Goal: Task Accomplishment & Management: Use online tool/utility

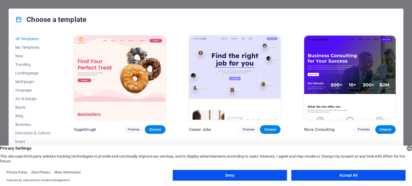
click at [329, 177] on button "Accept All" at bounding box center [348, 175] width 114 height 11
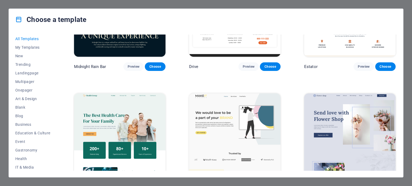
scroll to position [1582, 0]
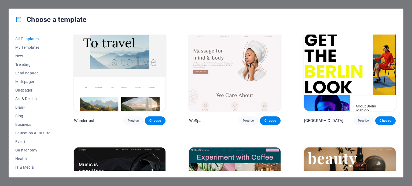
click at [36, 102] on button "Art & Design" at bounding box center [32, 99] width 35 height 9
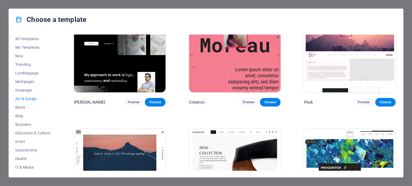
scroll to position [0, 0]
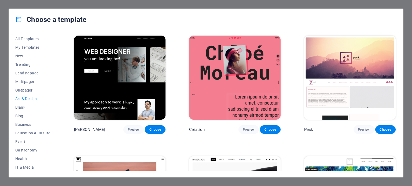
click at [142, 69] on img at bounding box center [119, 78] width 91 height 84
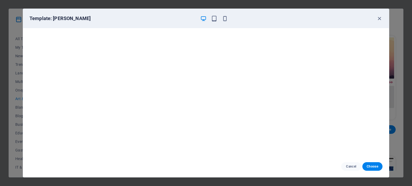
click at [375, 162] on div "Cancel Choose" at bounding box center [206, 166] width 366 height 21
click at [375, 164] on button "Choose" at bounding box center [372, 166] width 20 height 9
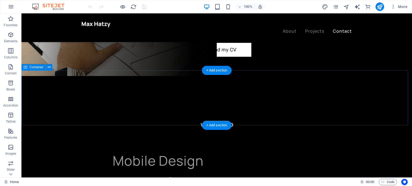
scroll to position [1260, 0]
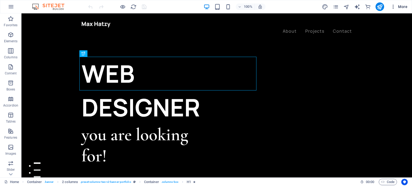
click at [392, 7] on icon "button" at bounding box center [392, 6] width 5 height 5
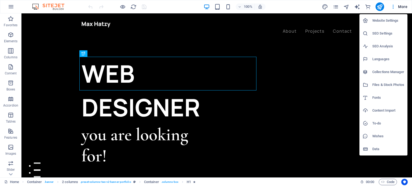
click at [61, 48] on div at bounding box center [206, 93] width 412 height 186
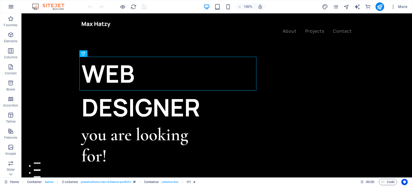
click at [12, 7] on icon "button" at bounding box center [11, 6] width 6 height 6
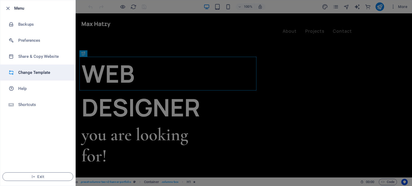
click at [36, 71] on h6 "Change Template" at bounding box center [43, 72] width 50 height 6
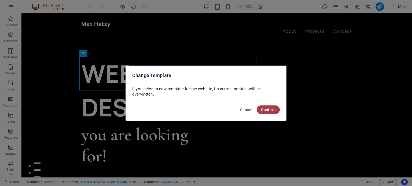
click at [273, 109] on span "Confirm" at bounding box center [268, 110] width 14 height 4
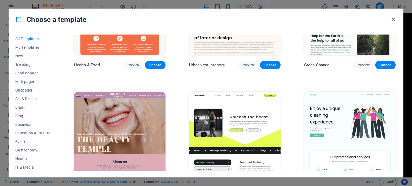
scroll to position [938, 0]
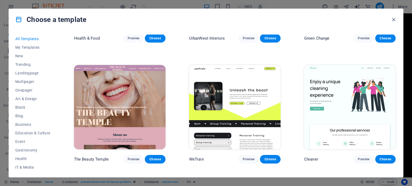
drag, startPoint x: 396, startPoint y: 54, endPoint x: 394, endPoint y: 69, distance: 14.9
click at [394, 67] on div "SugarDough Preview Choose Career Jobs Preview Choose Nova Consulting Preview Ch…" at bounding box center [235, 103] width 324 height 136
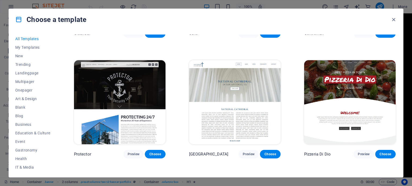
scroll to position [2785, 0]
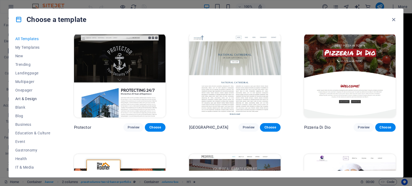
click at [21, 99] on span "Art & Design" at bounding box center [32, 99] width 35 height 4
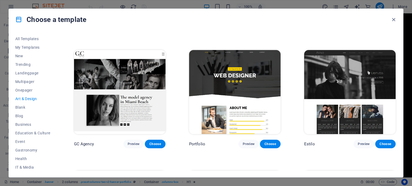
scroll to position [375, 0]
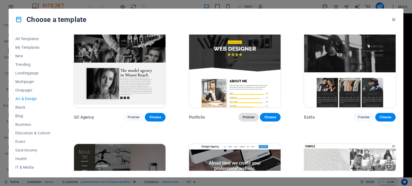
click at [249, 116] on span "Preview" at bounding box center [249, 117] width 12 height 4
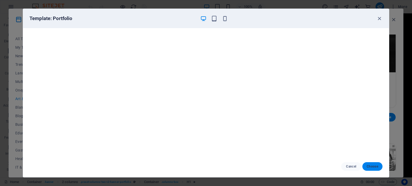
click at [371, 167] on span "Choose" at bounding box center [372, 167] width 12 height 4
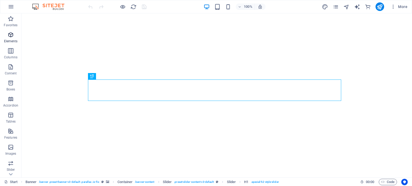
click at [8, 39] on p "Elements" at bounding box center [11, 41] width 14 height 4
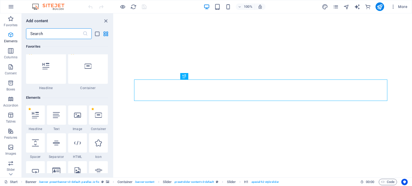
scroll to position [57, 0]
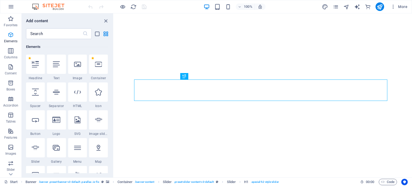
click at [8, 38] on span "Elements" at bounding box center [10, 38] width 21 height 13
click at [103, 22] on icon "close panel" at bounding box center [106, 21] width 6 height 6
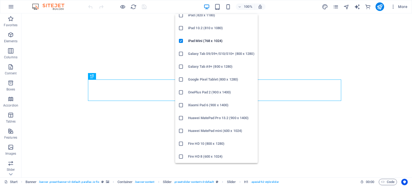
scroll to position [0, 0]
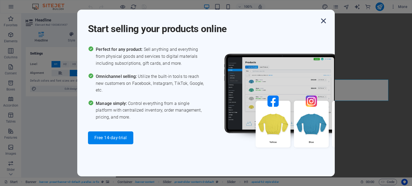
click at [325, 26] on icon "button" at bounding box center [323, 21] width 10 height 10
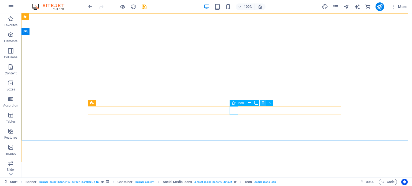
click at [261, 103] on button at bounding box center [263, 103] width 6 height 6
click at [257, 102] on icon at bounding box center [256, 103] width 3 height 6
click at [229, 103] on div "Icon" at bounding box center [231, 103] width 16 height 6
click at [257, 103] on icon at bounding box center [256, 103] width 3 height 6
select select "xMidYMid"
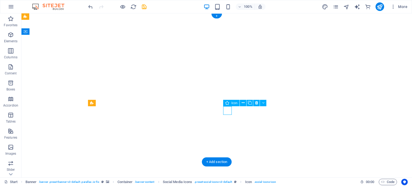
select select "px"
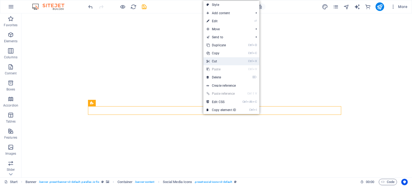
click at [219, 63] on link "Ctrl X Cut" at bounding box center [221, 61] width 36 height 8
